Goal: Find specific fact

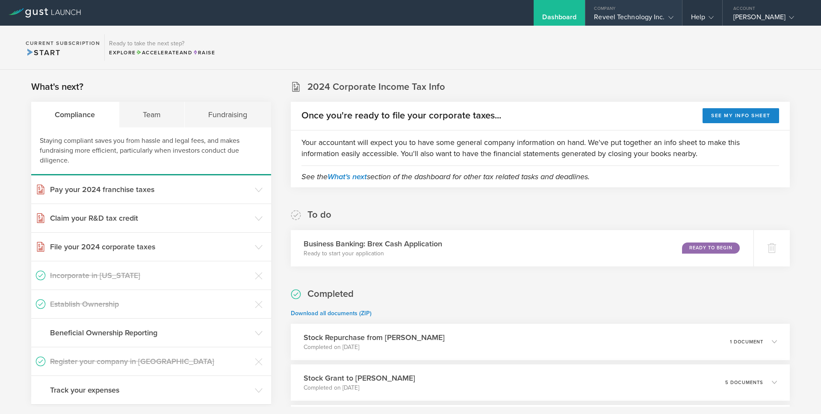
click at [631, 14] on div "Reveel Technology Inc." at bounding box center [633, 19] width 79 height 13
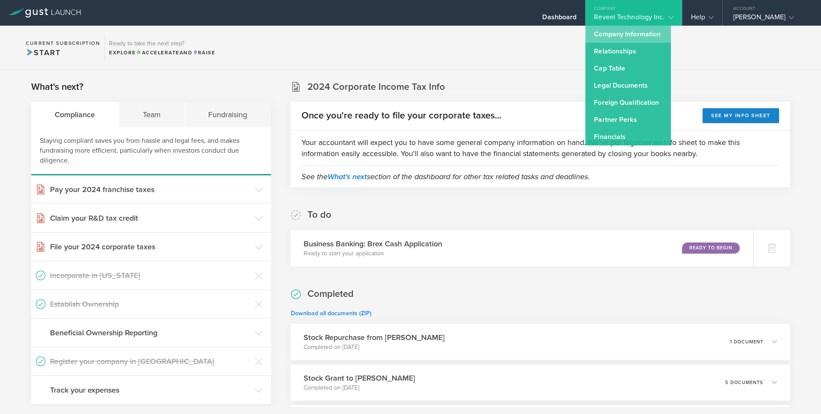
click at [618, 32] on link "Company Information" at bounding box center [629, 34] width 86 height 17
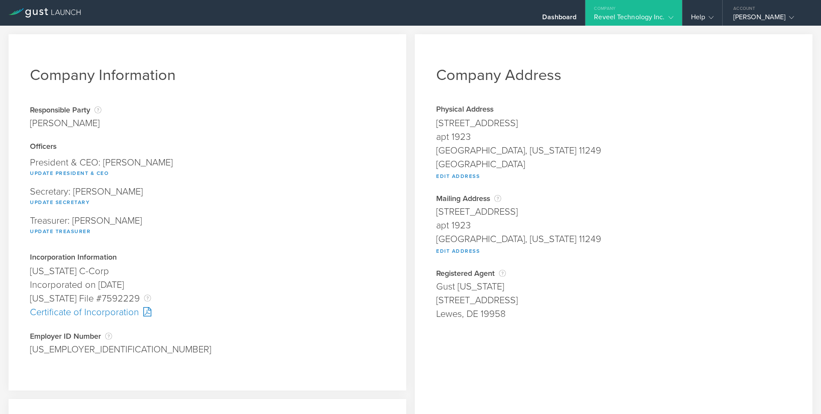
click at [46, 347] on div "[US_EMPLOYER_IDENTIFICATION_NUMBER]" at bounding box center [207, 350] width 355 height 14
copy div "[US_EMPLOYER_IDENTIFICATION_NUMBER] Pending"
